Goal: Task Accomplishment & Management: Manage account settings

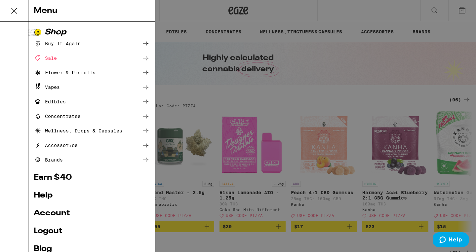
scroll to position [23, 0]
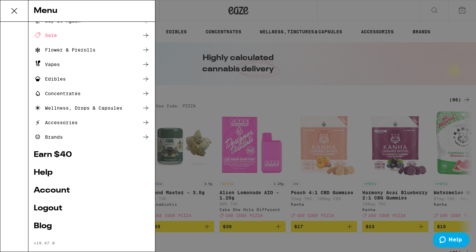
click at [55, 187] on ul "Shop Buy It Again Sale Flower & Prerolls Vapes Edibles Concentrates Wellness, D…" at bounding box center [92, 126] width 116 height 240
click at [56, 192] on link "Account" at bounding box center [92, 191] width 116 height 8
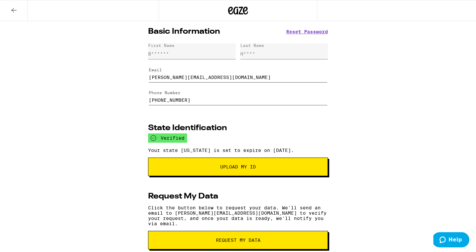
click at [134, 104] on div "Basic Information Reset Password First Name B****** Last Name H**** Email [PERS…" at bounding box center [238, 222] width 476 height 402
